Goal: Navigation & Orientation: Find specific page/section

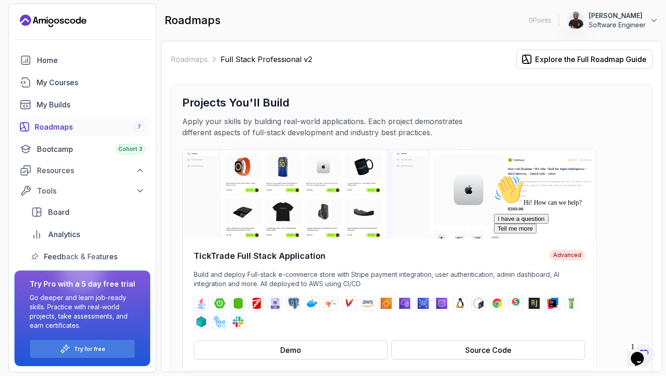
scroll to position [0, 0]
click at [138, 190] on icon at bounding box center [140, 191] width 5 height 2
click at [138, 189] on icon at bounding box center [140, 190] width 9 height 9
click at [136, 174] on icon at bounding box center [140, 170] width 9 height 9
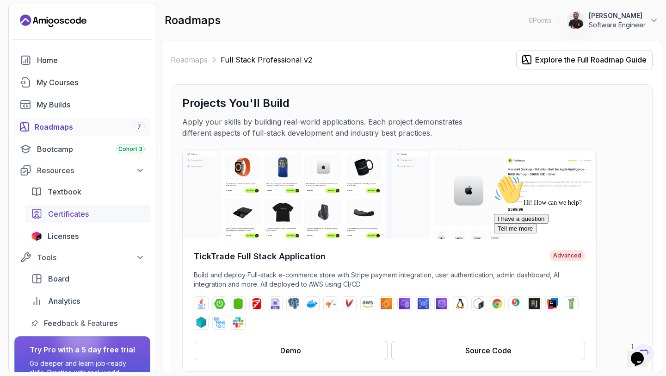
click at [118, 215] on div "Certificates" at bounding box center [96, 213] width 97 height 11
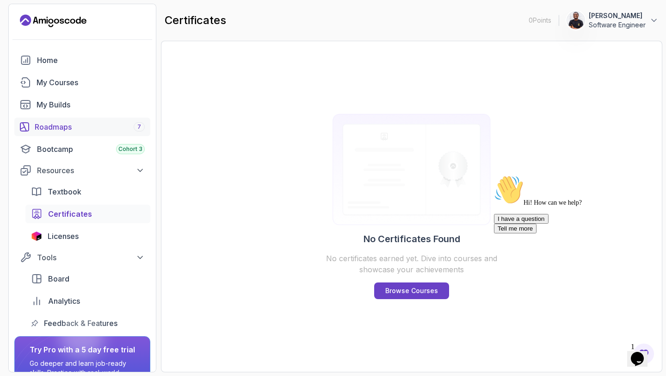
click at [94, 119] on link "Roadmaps 7" at bounding box center [82, 127] width 136 height 19
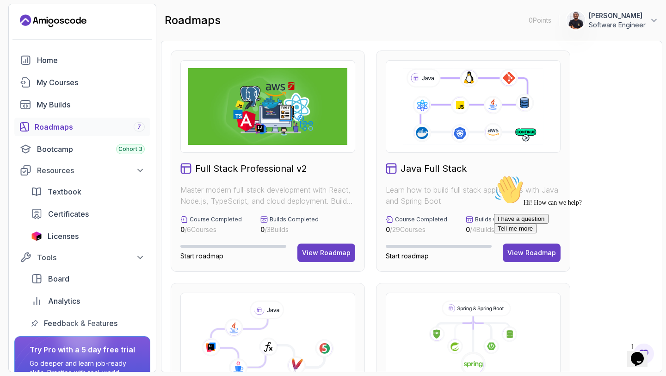
click at [94, 119] on link "Roadmaps 7" at bounding box center [82, 127] width 136 height 19
